Goal: Information Seeking & Learning: Compare options

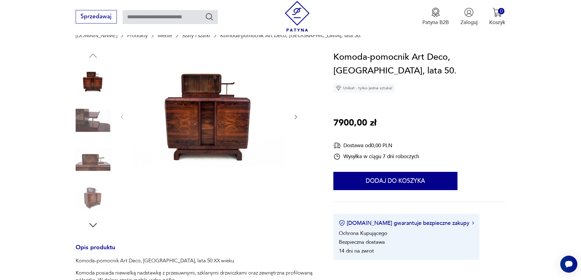
click at [296, 117] on icon "button" at bounding box center [296, 117] width 6 height 6
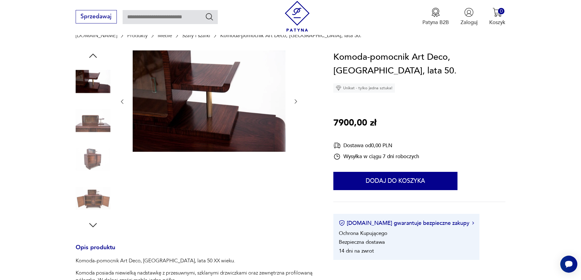
click at [121, 101] on icon "button" at bounding box center [122, 101] width 6 height 6
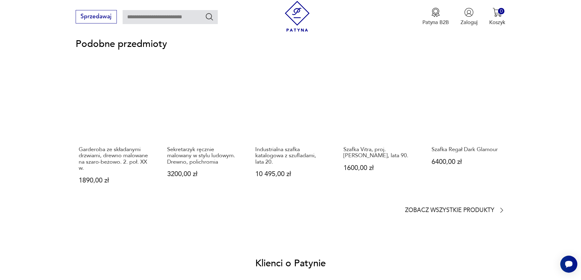
scroll to position [457, 0]
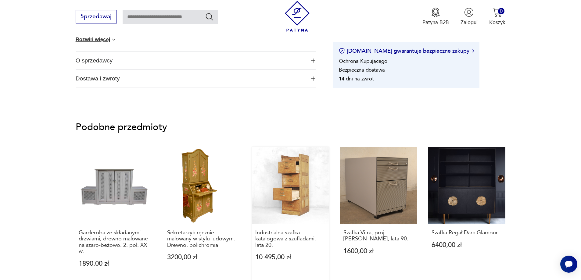
click at [295, 197] on link "Industrialna szafka katalogowa z szufladami, lata 20. 10 495,00 zł" at bounding box center [290, 214] width 77 height 134
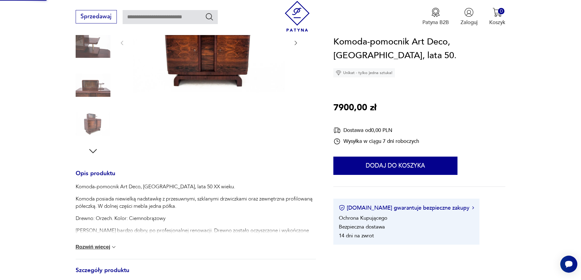
scroll to position [50, 0]
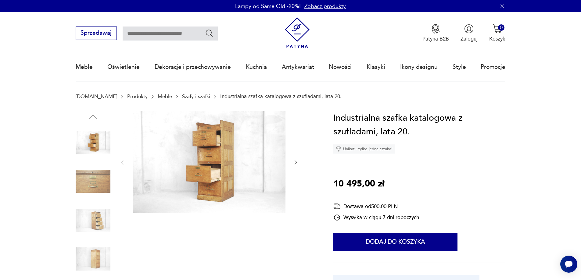
click at [295, 162] on icon "button" at bounding box center [296, 162] width 6 height 6
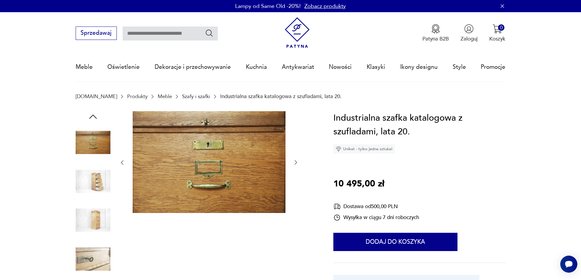
click at [295, 162] on icon "button" at bounding box center [296, 162] width 6 height 6
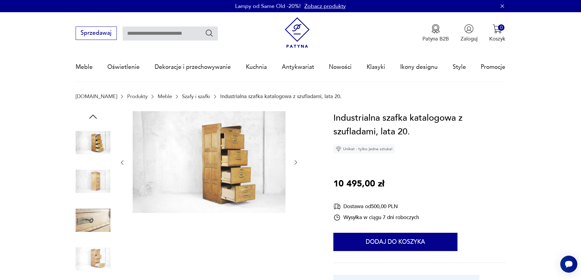
click at [295, 162] on icon "button" at bounding box center [296, 162] width 6 height 6
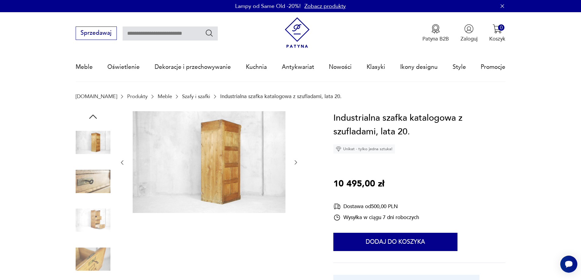
click at [295, 162] on icon "button" at bounding box center [296, 162] width 6 height 6
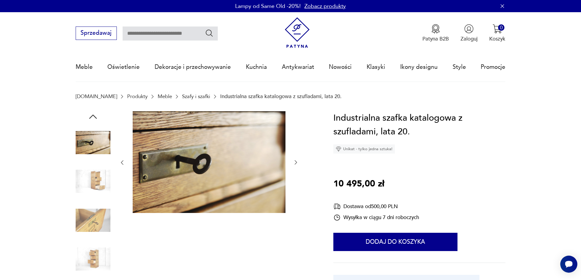
click at [295, 162] on icon "button" at bounding box center [296, 162] width 6 height 6
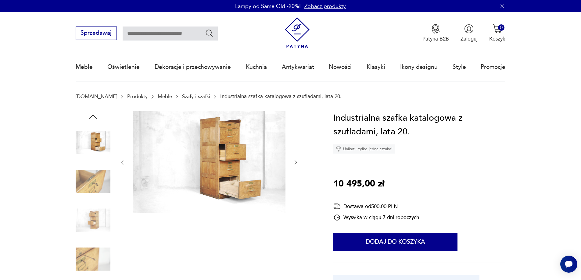
click at [295, 162] on icon "button" at bounding box center [296, 162] width 6 height 6
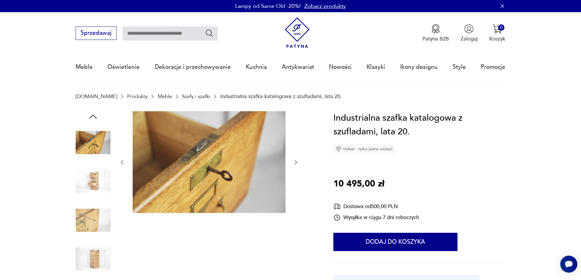
click at [295, 162] on icon "button" at bounding box center [296, 162] width 6 height 6
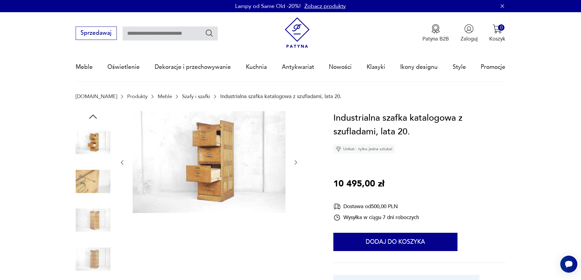
click at [295, 162] on icon "button" at bounding box center [296, 162] width 6 height 6
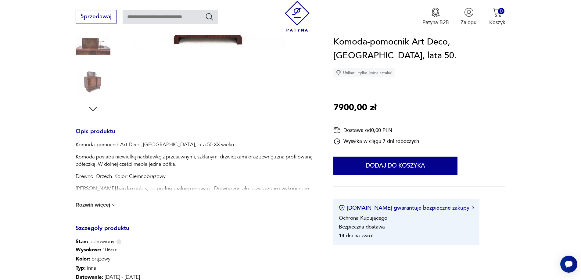
scroll to position [184, 0]
